Goal: Task Accomplishment & Management: Use online tool/utility

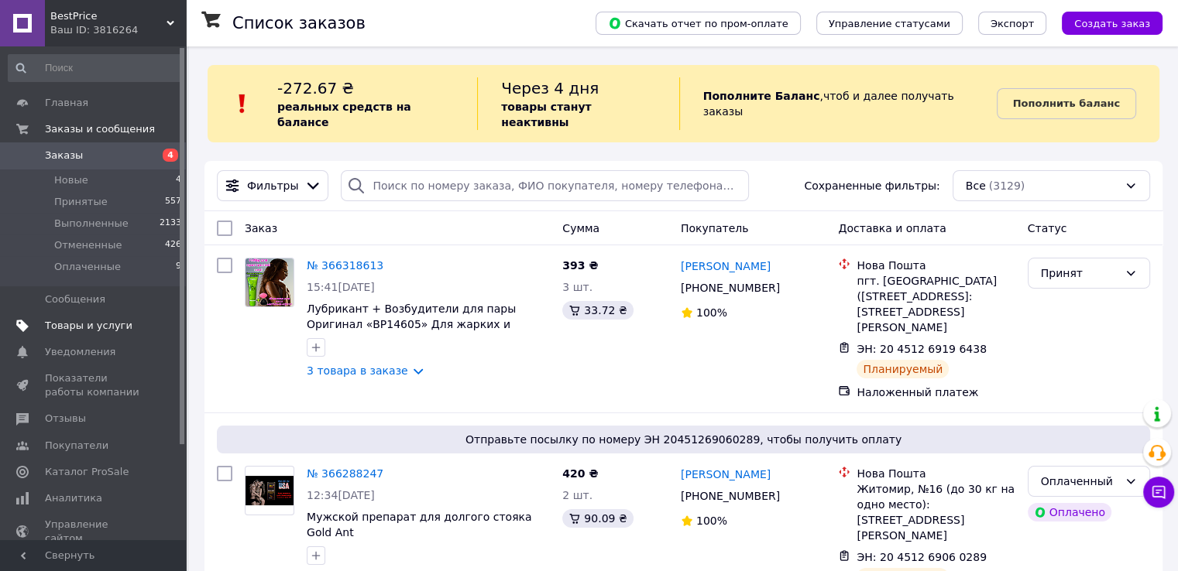
click at [102, 331] on span "Товары и услуги" at bounding box center [88, 326] width 87 height 14
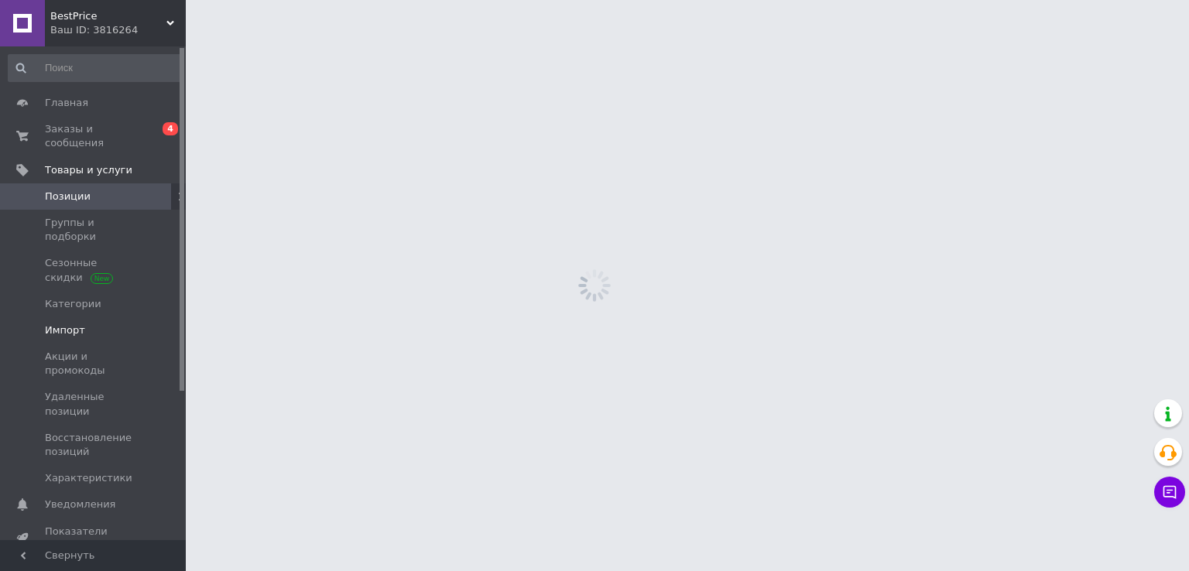
click at [83, 324] on span "Импорт" at bounding box center [94, 331] width 98 height 14
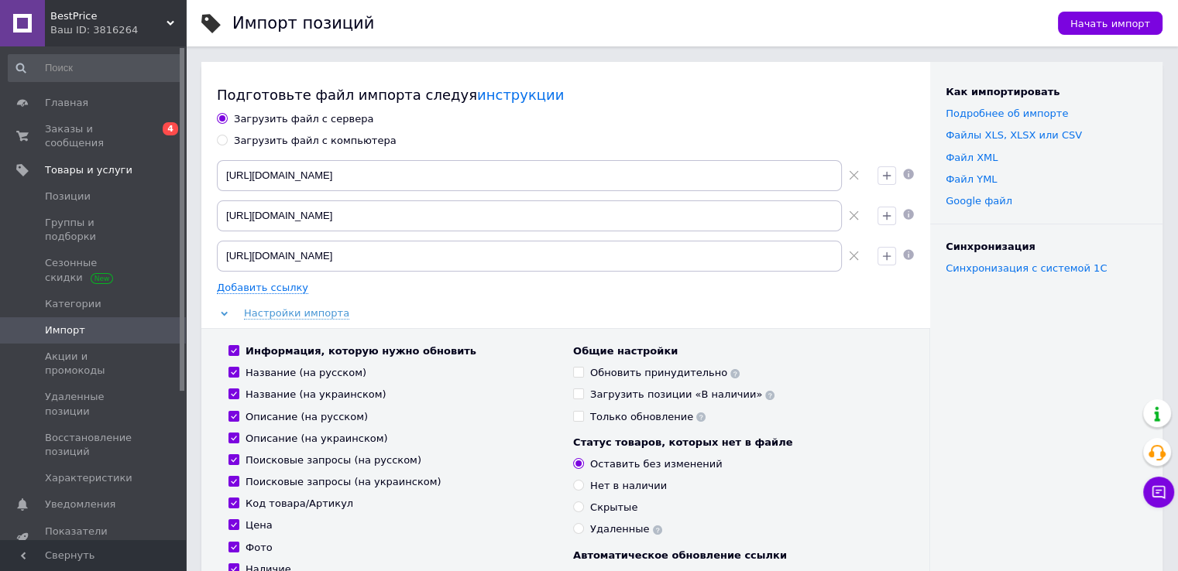
click at [303, 136] on div "Загрузить файл с компьютера" at bounding box center [315, 141] width 163 height 14
click at [227, 136] on input "Загрузить файл с компьютера" at bounding box center [222, 140] width 10 height 10
radio input "true"
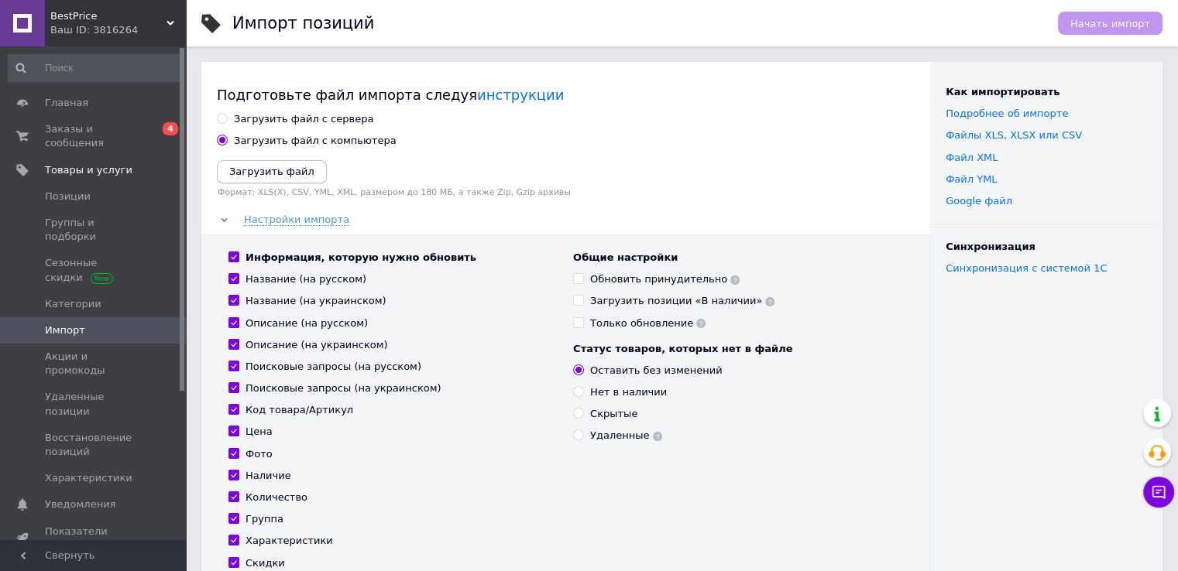
click at [290, 171] on icon "Загрузить файл" at bounding box center [271, 172] width 85 height 12
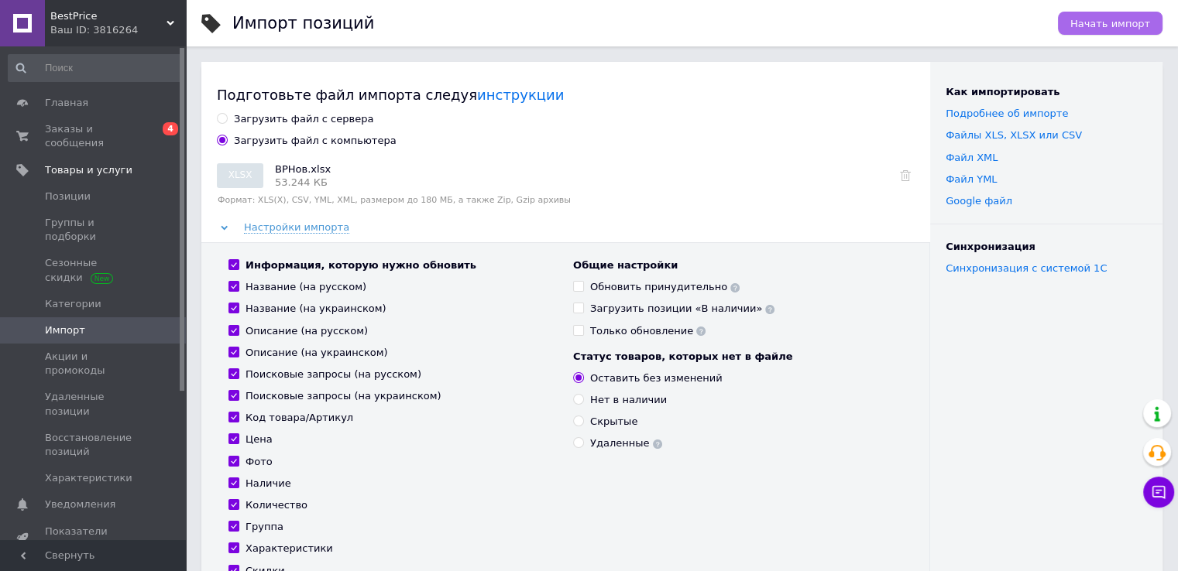
click at [1084, 29] on span "Начать импорт" at bounding box center [1110, 24] width 80 height 12
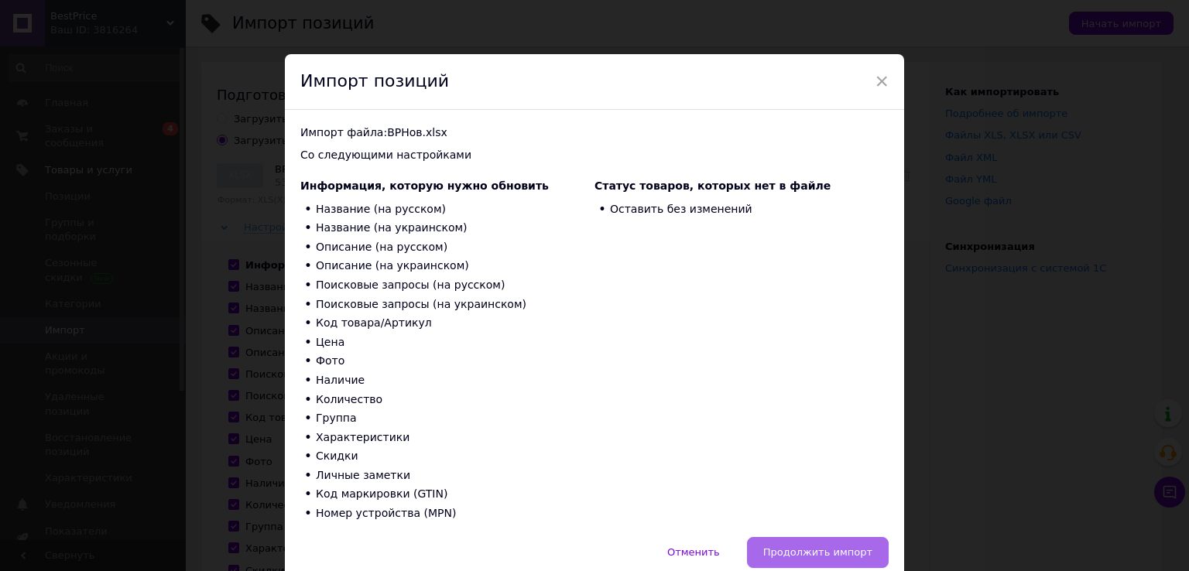
click at [803, 548] on span "Продолжить импорт" at bounding box center [817, 553] width 109 height 12
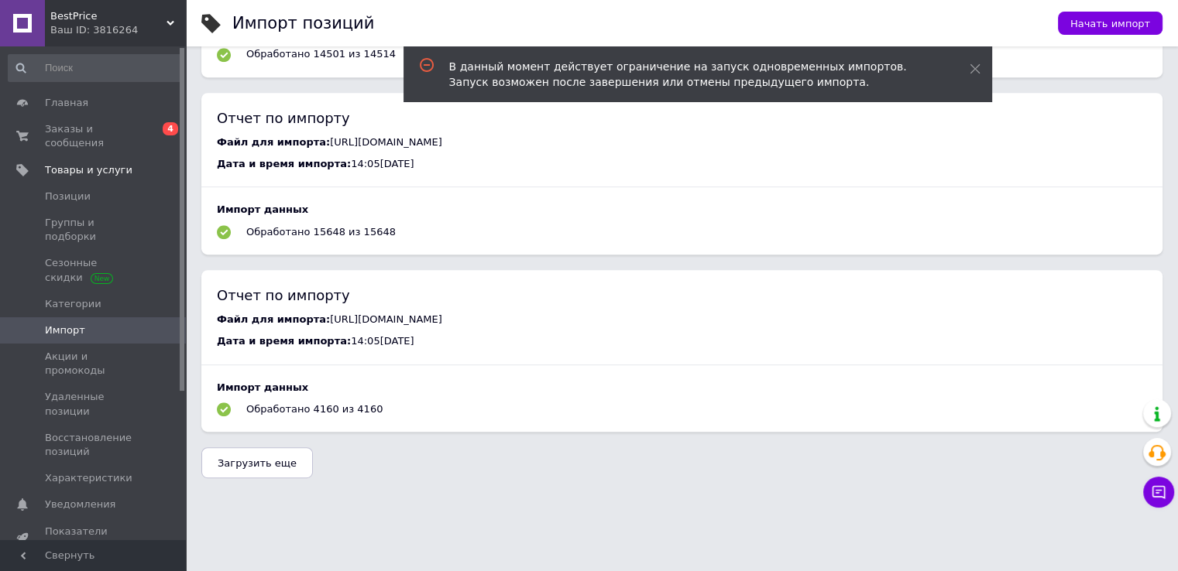
scroll to position [848, 0]
click at [287, 463] on button "Загрузить еще" at bounding box center [257, 463] width 112 height 31
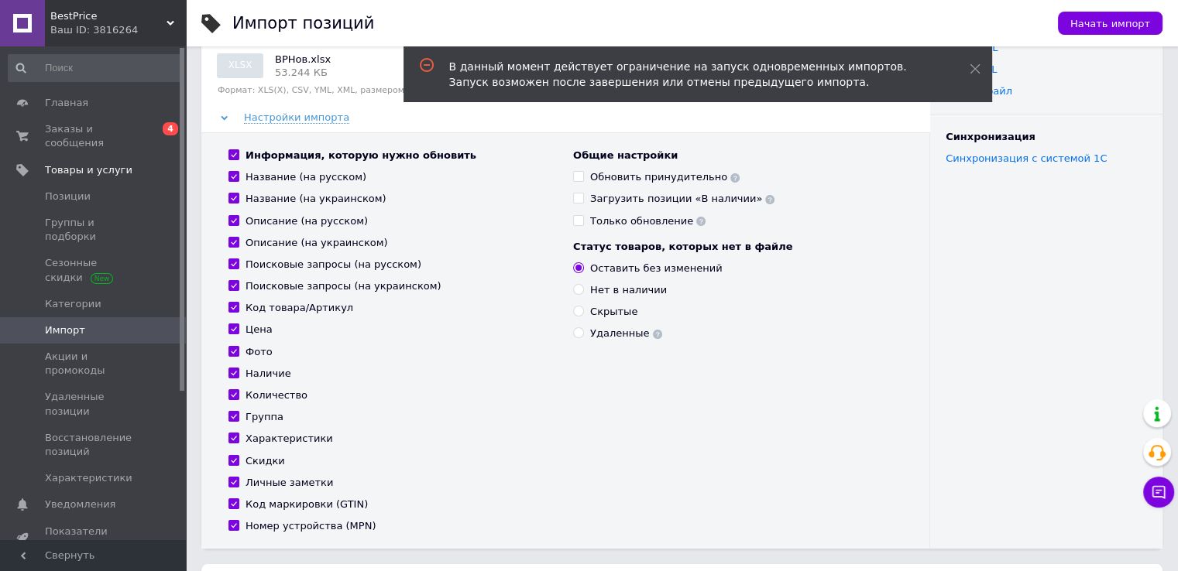
scroll to position [0, 0]
